Goal: Transaction & Acquisition: Purchase product/service

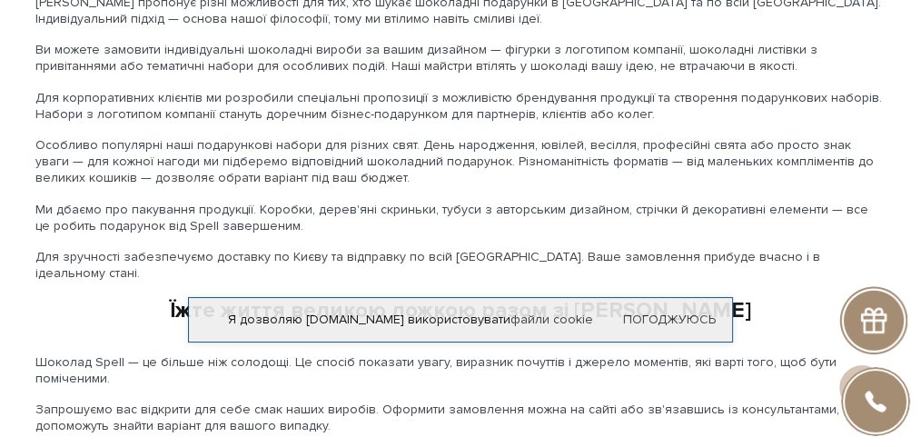
scroll to position [2819, 0]
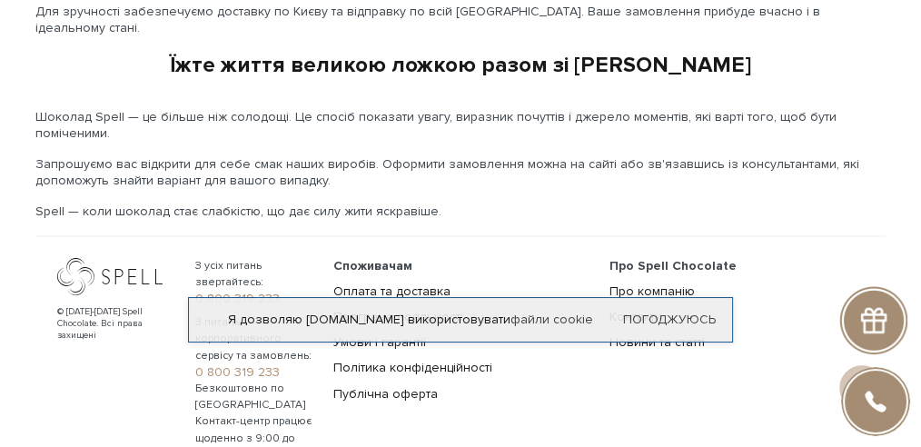
click at [398, 258] on ul "Споживачам Оплата та доставка Програма лояльності Умови і гарантії Політика кон…" at bounding box center [460, 330] width 254 height 144
click at [398, 284] on link "Оплата та доставка" at bounding box center [391, 291] width 117 height 15
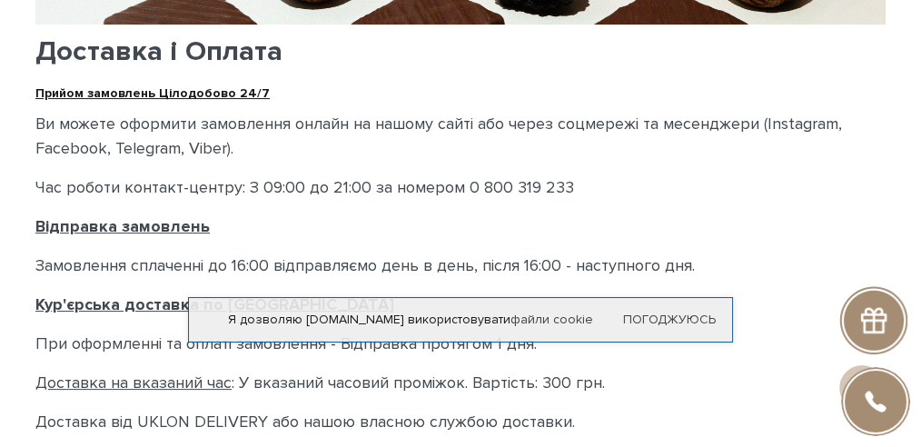
scroll to position [363, 0]
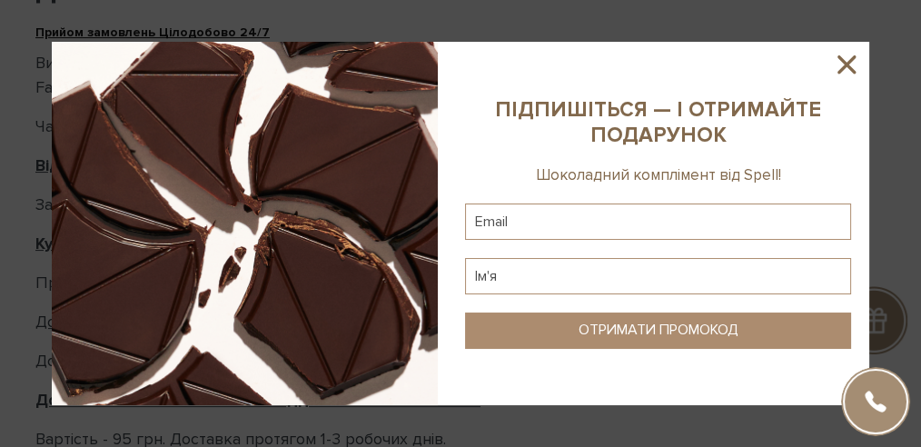
click at [846, 60] on icon at bounding box center [846, 64] width 31 height 31
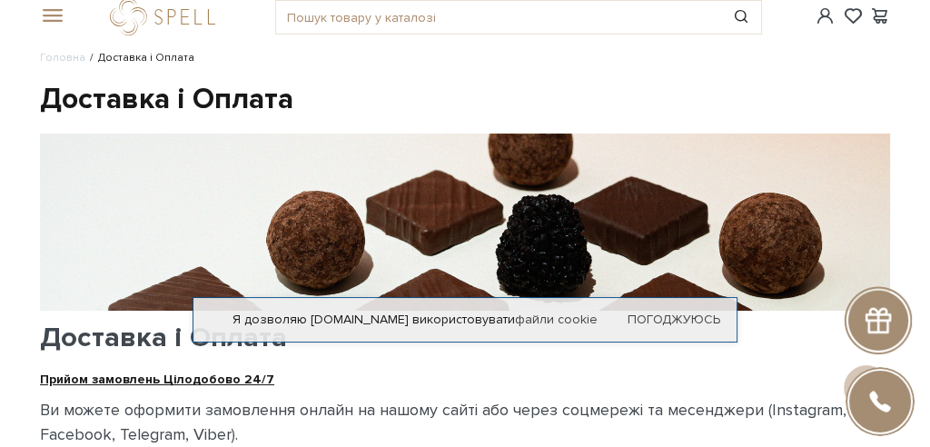
scroll to position [0, 0]
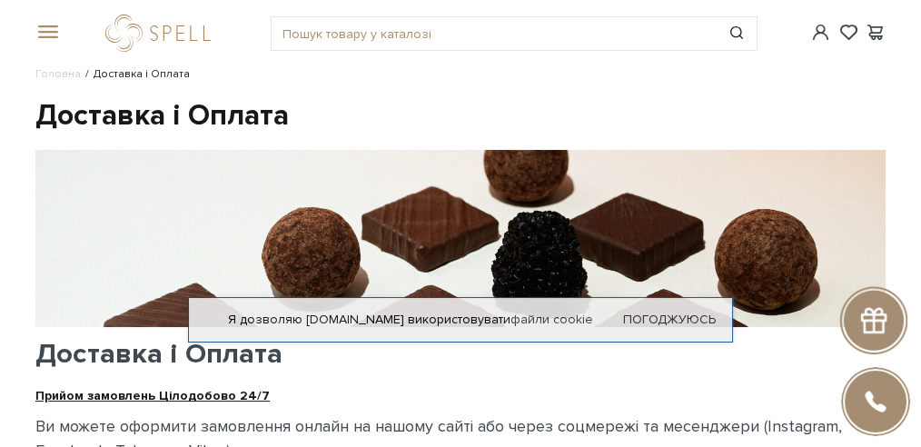
click at [49, 36] on span at bounding box center [44, 33] width 18 height 16
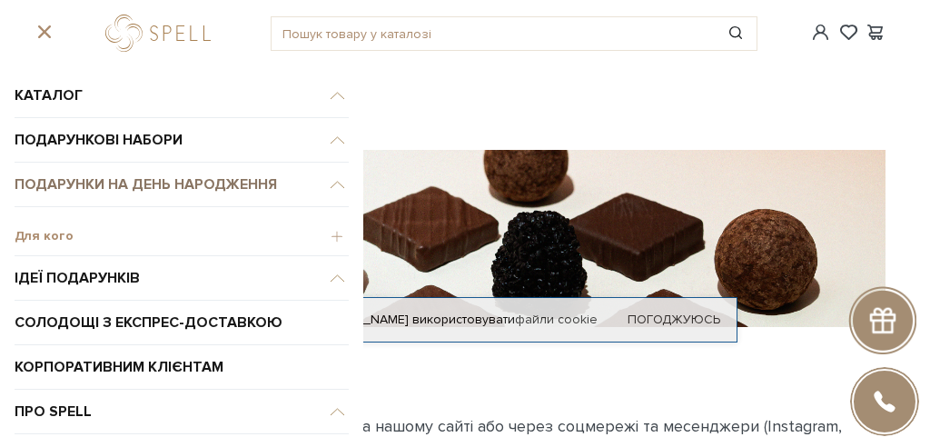
click at [180, 180] on span "Подарунки на День народження" at bounding box center [182, 185] width 334 height 45
click at [62, 232] on span "Для кого" at bounding box center [182, 236] width 334 height 16
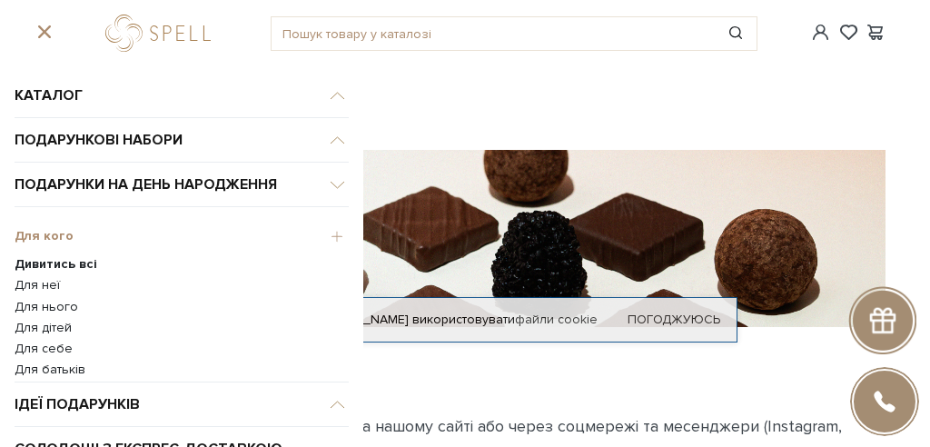
click at [56, 235] on span "Для кого" at bounding box center [182, 236] width 334 height 16
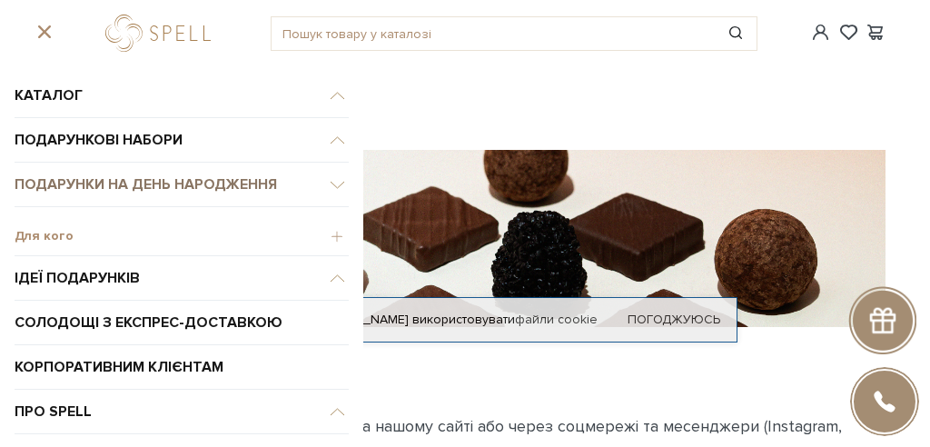
click at [72, 198] on span "Подарунки на День народження" at bounding box center [182, 185] width 334 height 45
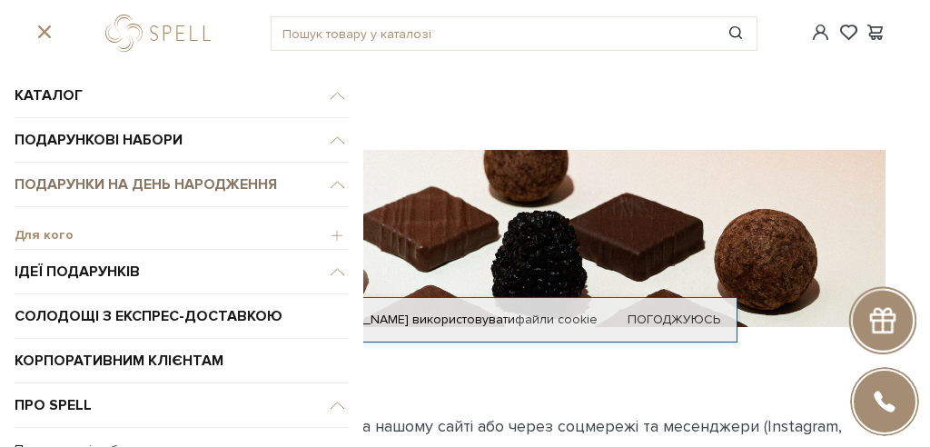
click at [78, 118] on span "Подарунки на День народження" at bounding box center [182, 96] width 334 height 45
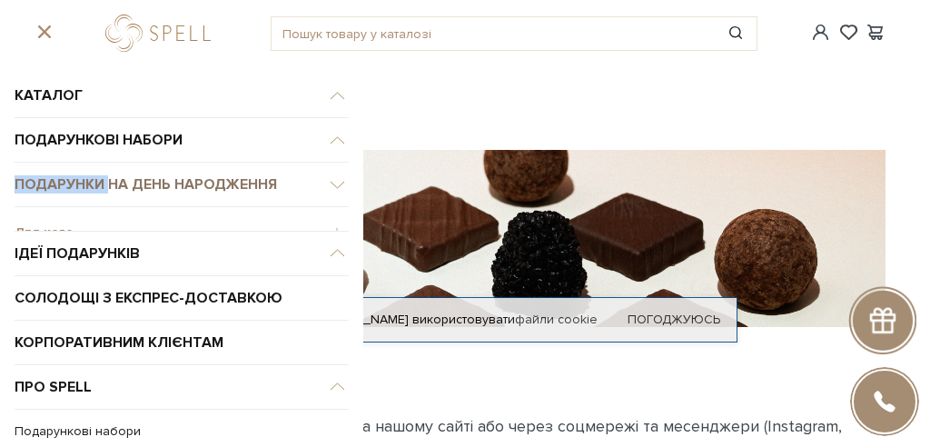
click at [78, 183] on span "Подарунки на День народження" at bounding box center [182, 185] width 334 height 45
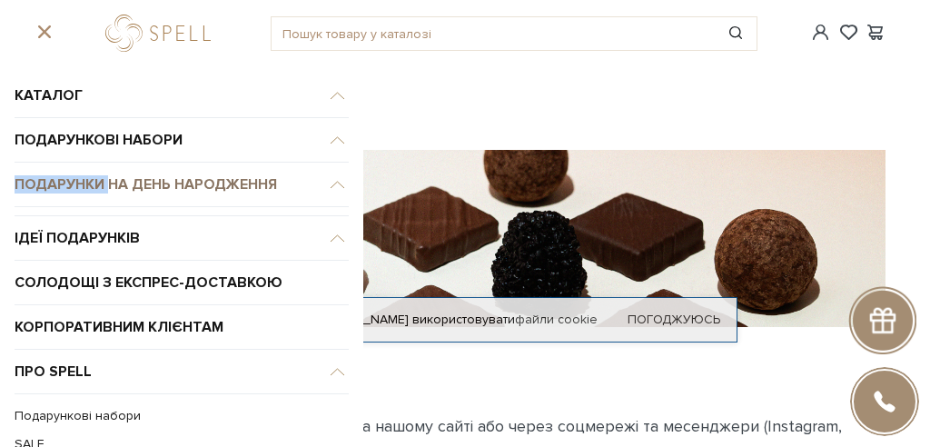
click at [78, 118] on span "Подарунки на День народження" at bounding box center [182, 96] width 334 height 45
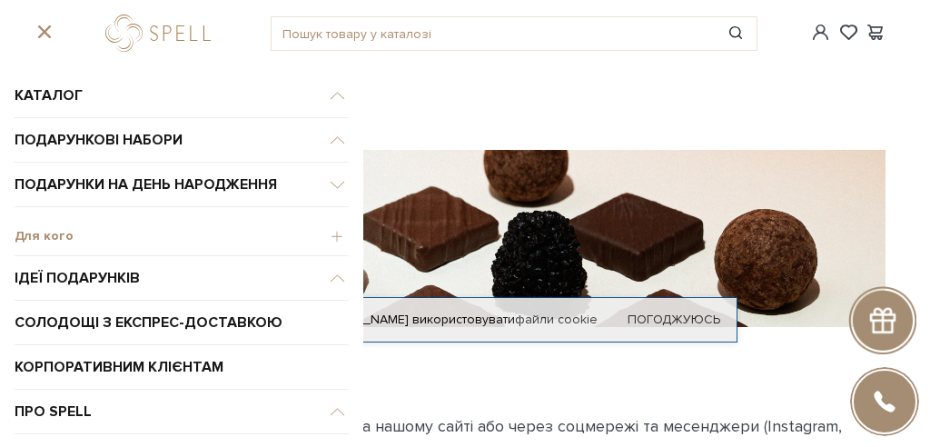
click at [328, 231] on span "Для кого" at bounding box center [182, 236] width 334 height 16
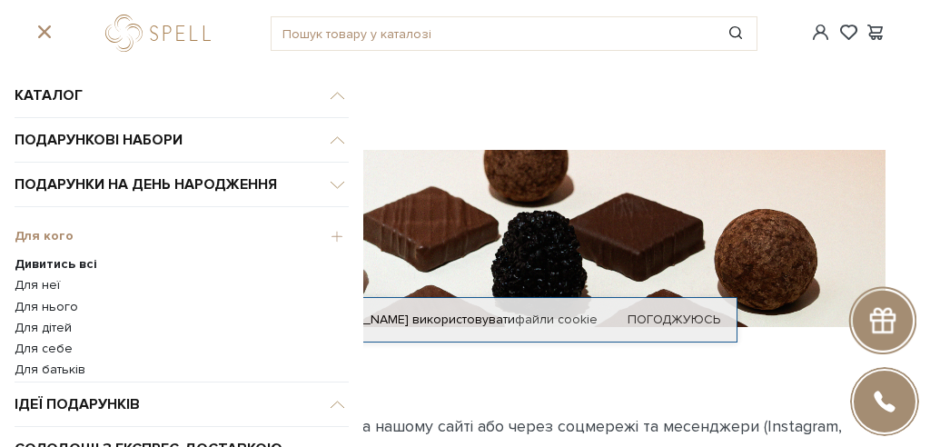
click at [71, 258] on b "Дивитись всі" at bounding box center [56, 263] width 83 height 15
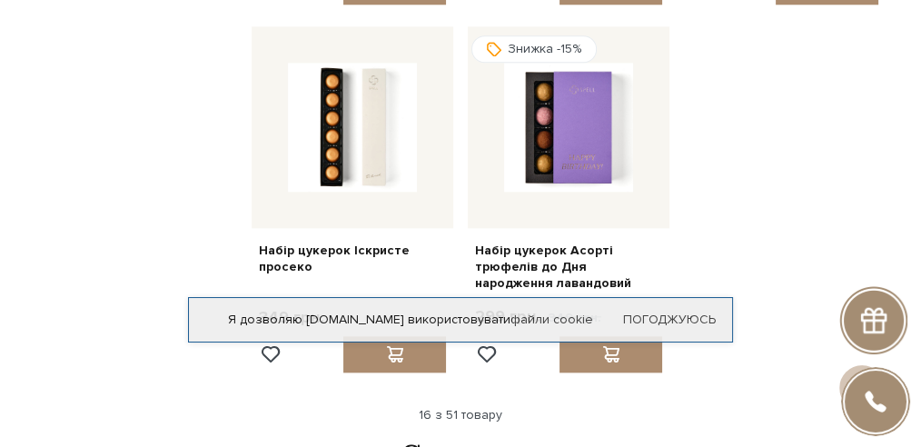
scroll to position [2128, 0]
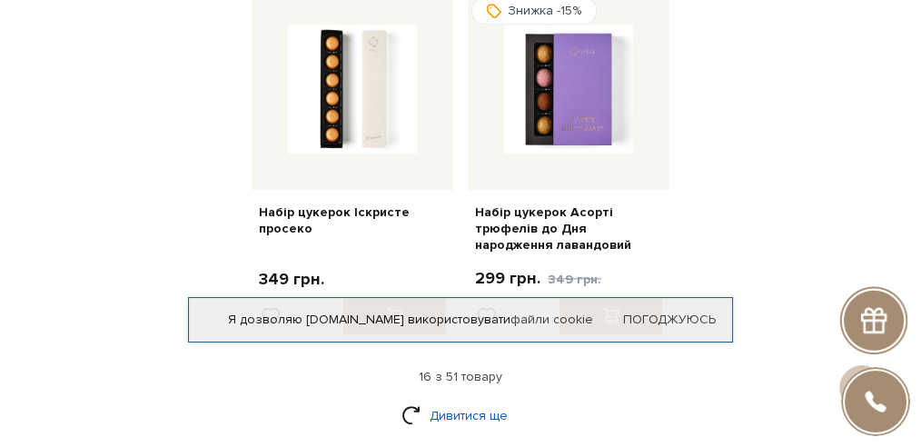
click at [447, 400] on link "Дивитися ще" at bounding box center [461, 416] width 118 height 32
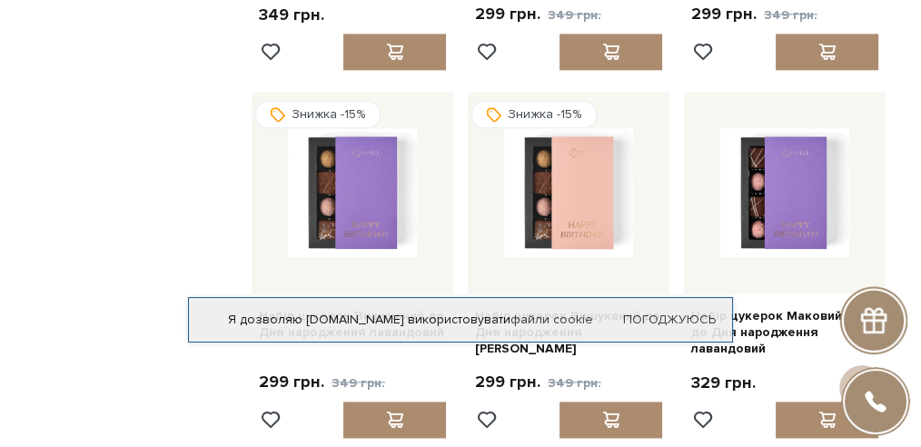
scroll to position [2371, 0]
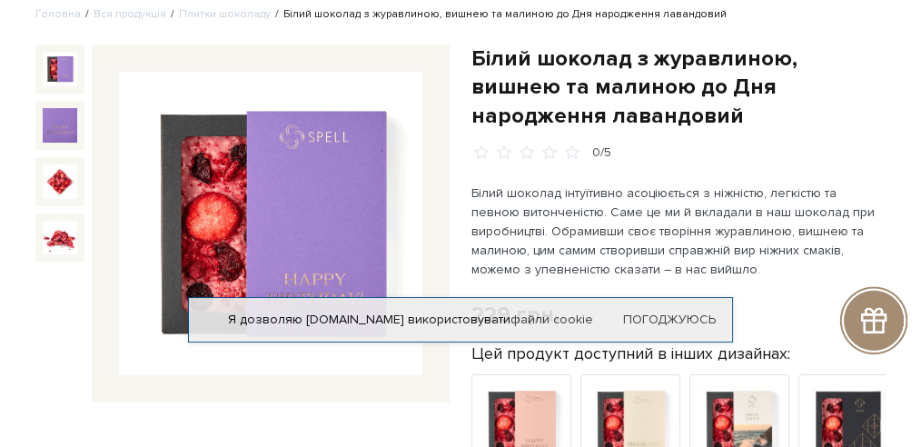
scroll to position [60, 0]
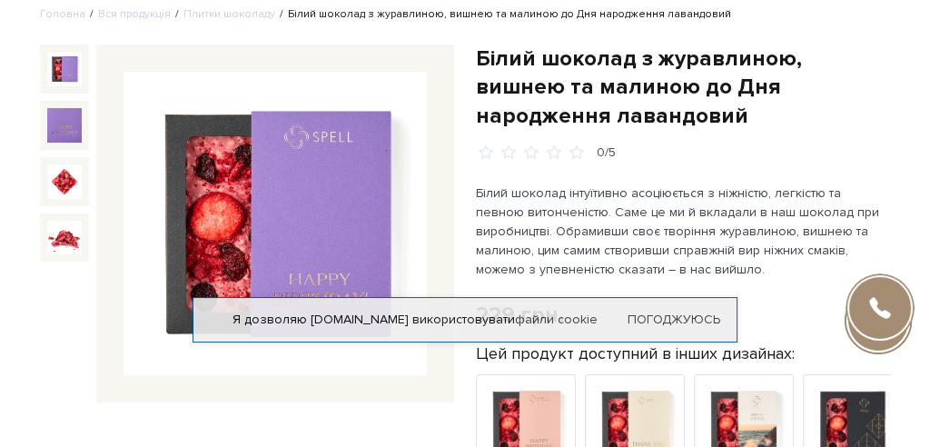
scroll to position [0, 0]
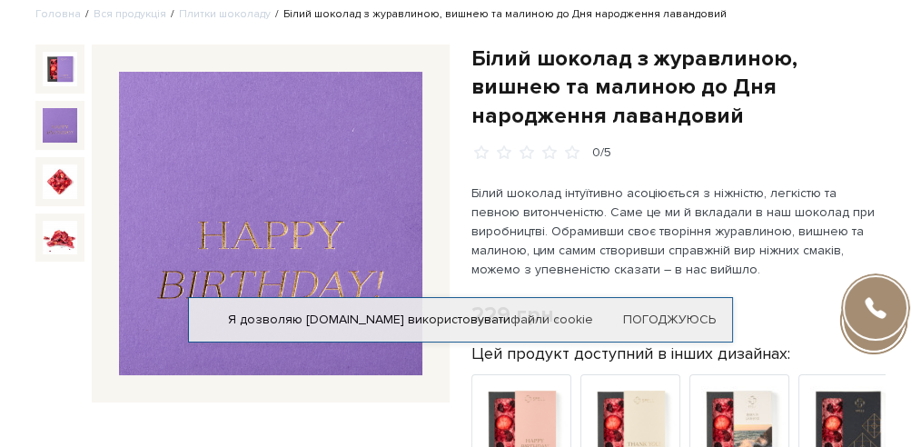
click at [45, 124] on img at bounding box center [60, 125] width 35 height 35
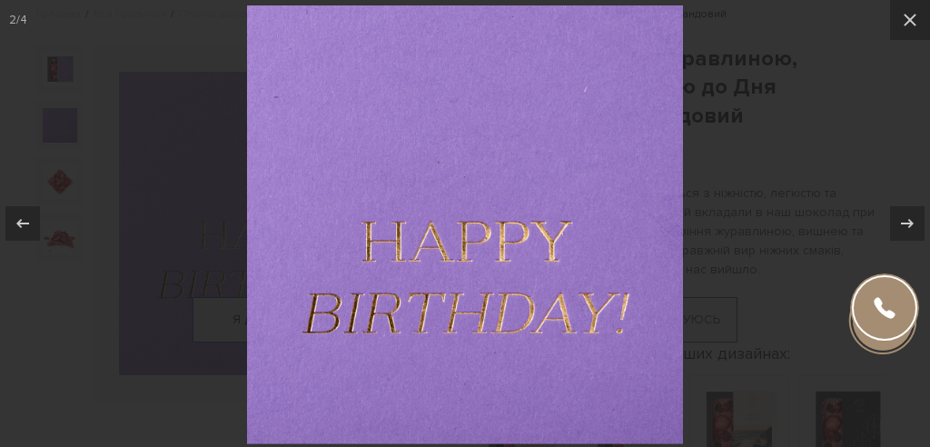
click at [75, 175] on div at bounding box center [465, 223] width 930 height 447
click at [908, 224] on icon at bounding box center [908, 224] width 22 height 22
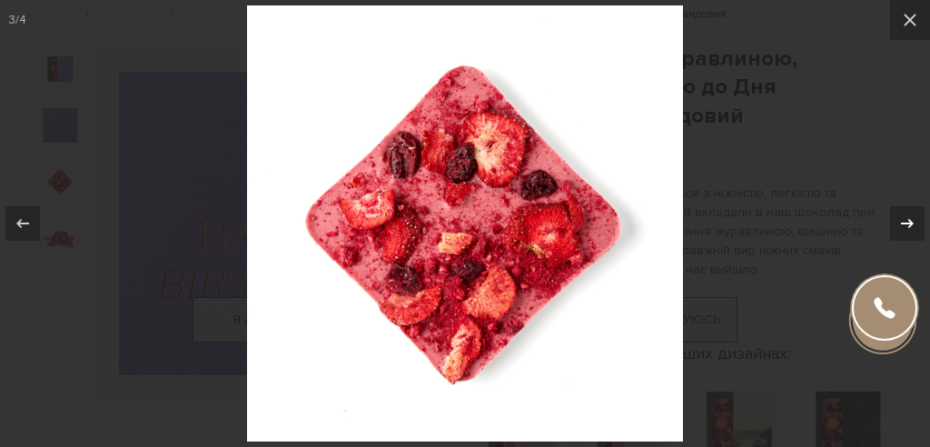
click at [907, 224] on icon at bounding box center [907, 223] width 13 height 9
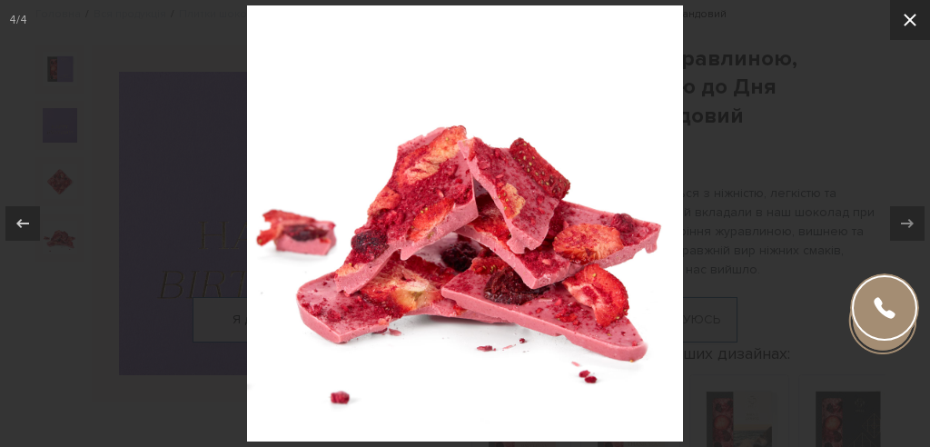
click at [911, 36] on button at bounding box center [911, 20] width 40 height 40
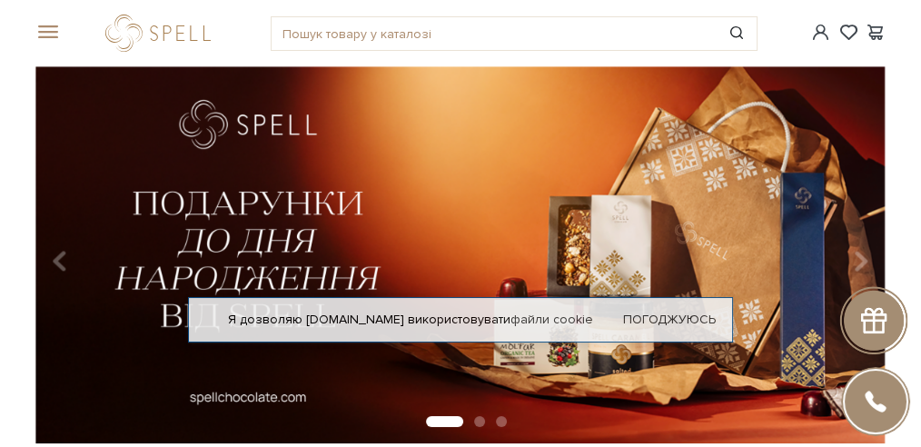
click at [40, 21] on div "#печиво #подарунок #набір цукерок" at bounding box center [461, 33] width 872 height 66
click at [44, 31] on span at bounding box center [44, 33] width 18 height 16
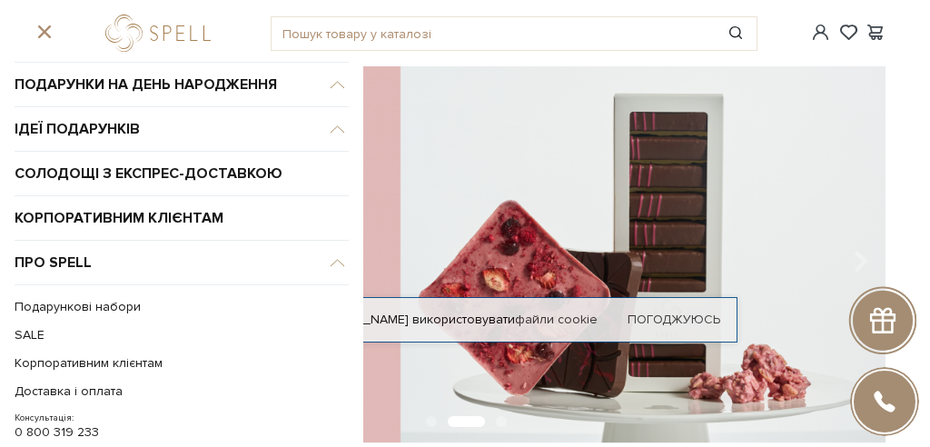
scroll to position [121, 0]
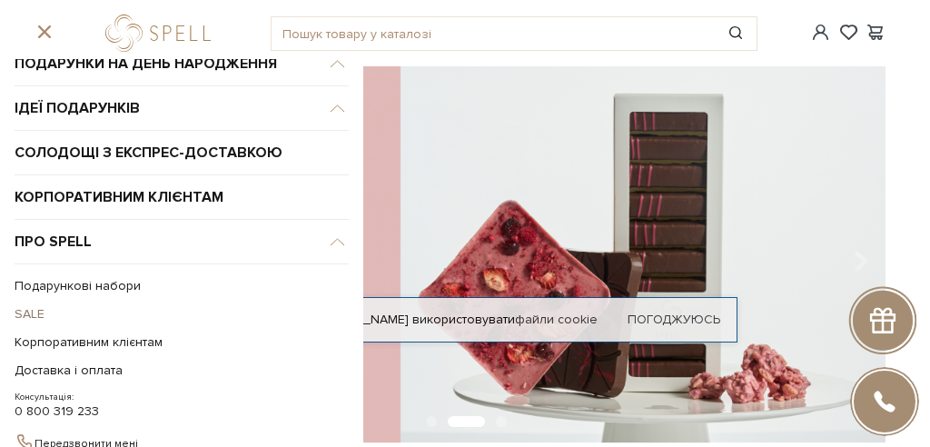
click at [22, 308] on link "SALE" at bounding box center [177, 314] width 325 height 28
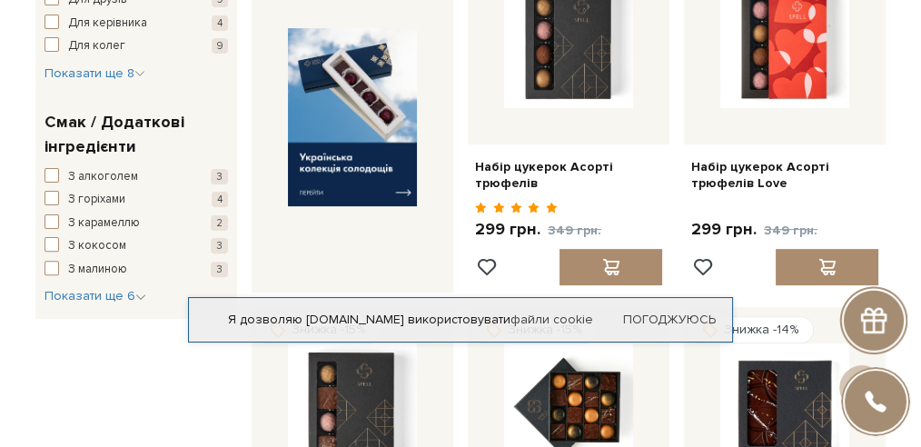
scroll to position [605, 0]
